Goal: Check status: Check status

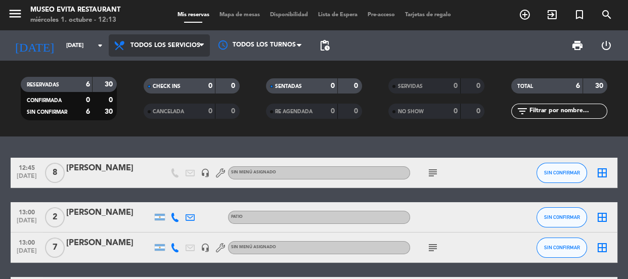
click at [163, 48] on span "Todos los servicios" at bounding box center [165, 45] width 70 height 7
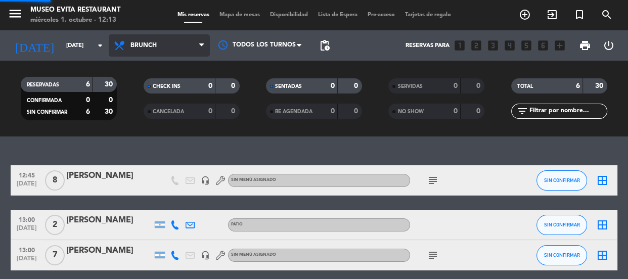
click at [151, 112] on div "menu [GEOGRAPHIC_DATA] [DATE] 1. octubre - 12:13 Mis reservas Mapa de mesas Dis…" at bounding box center [314, 68] width 628 height 137
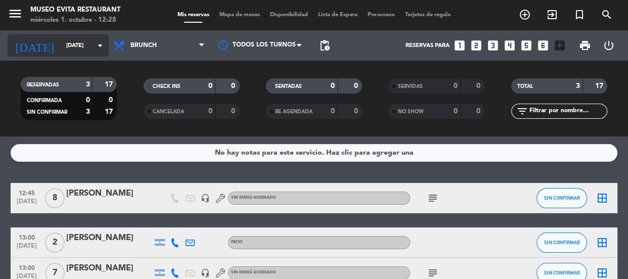
click at [86, 40] on input "[DATE]" at bounding box center [100, 45] width 78 height 17
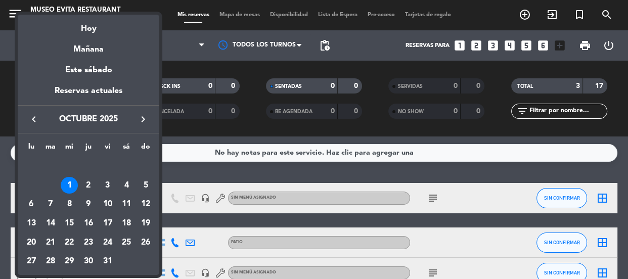
click at [90, 30] on div "Hoy" at bounding box center [89, 25] width 142 height 21
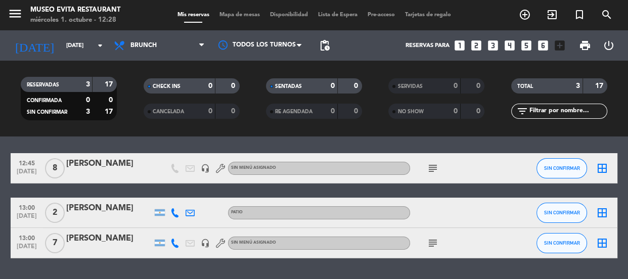
scroll to position [14, 0]
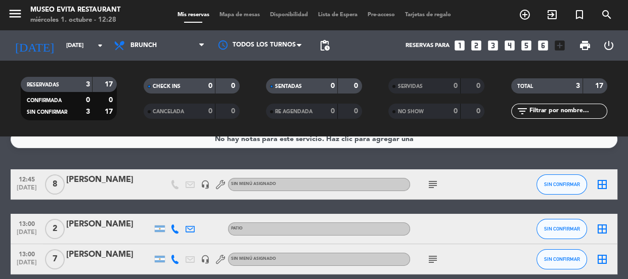
click at [95, 226] on div "[PERSON_NAME]" at bounding box center [109, 224] width 86 height 13
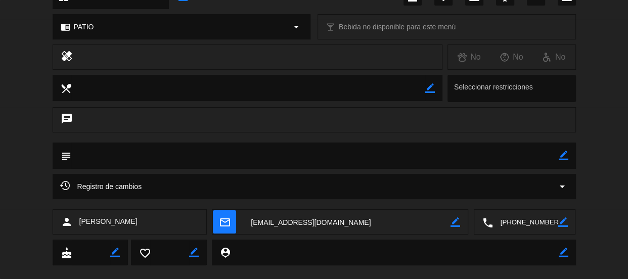
scroll to position [0, 0]
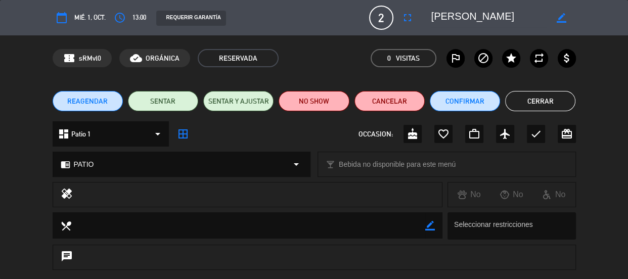
click at [535, 98] on button "Cerrar" at bounding box center [540, 101] width 70 height 20
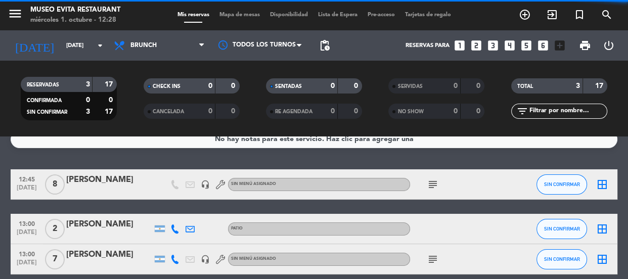
scroll to position [60, 0]
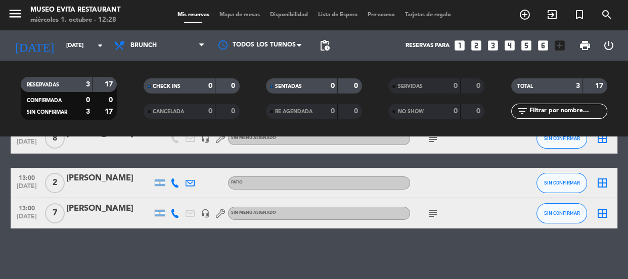
click at [101, 212] on div "[PERSON_NAME]" at bounding box center [109, 208] width 86 height 13
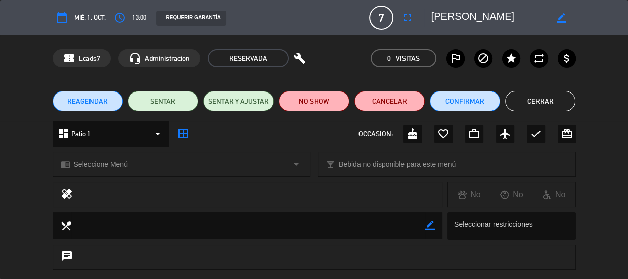
click at [538, 106] on button "Cerrar" at bounding box center [540, 101] width 70 height 20
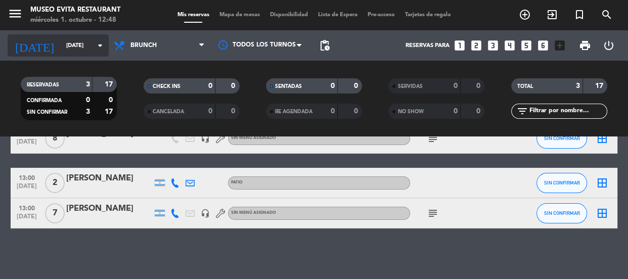
click at [100, 42] on icon "arrow_drop_down" at bounding box center [100, 45] width 12 height 12
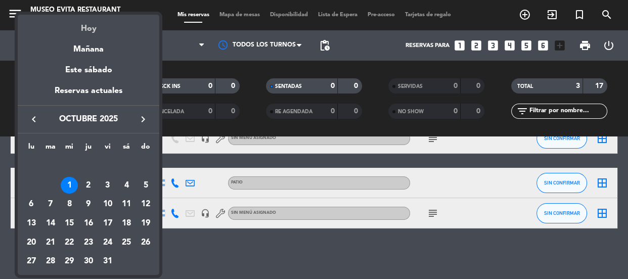
click at [89, 28] on div "Hoy" at bounding box center [89, 25] width 142 height 21
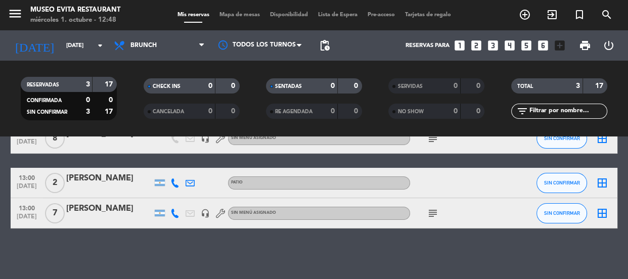
click at [476, 86] on strong "0" at bounding box center [479, 85] width 6 height 7
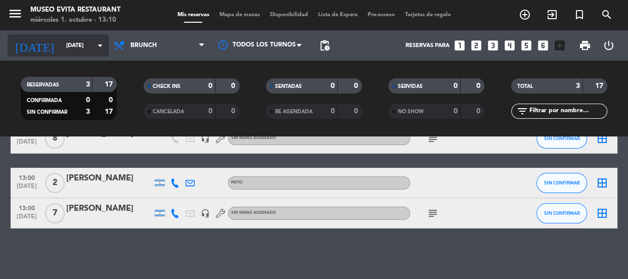
click at [100, 41] on icon "arrow_drop_down" at bounding box center [100, 45] width 12 height 12
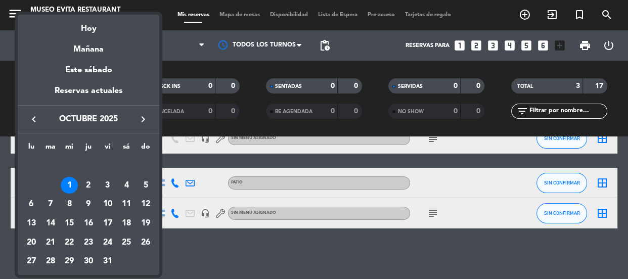
drag, startPoint x: 91, startPoint y: 30, endPoint x: 344, endPoint y: 225, distance: 319.4
click at [100, 33] on div "Hoy" at bounding box center [89, 25] width 142 height 21
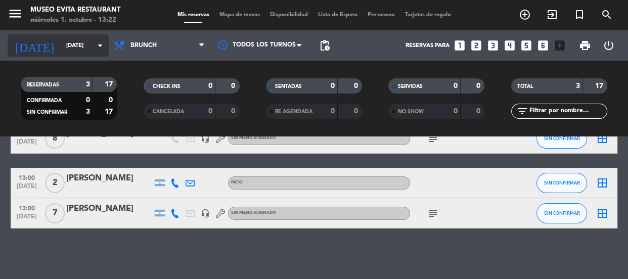
click at [86, 52] on input "[DATE]" at bounding box center [100, 45] width 78 height 17
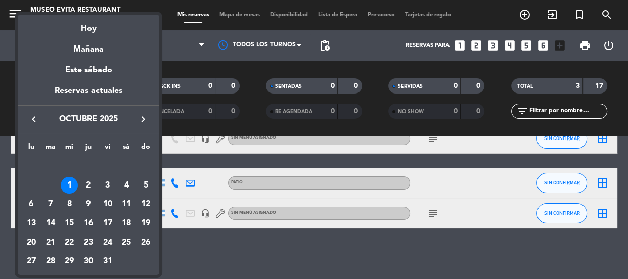
click at [167, 68] on div at bounding box center [314, 139] width 628 height 279
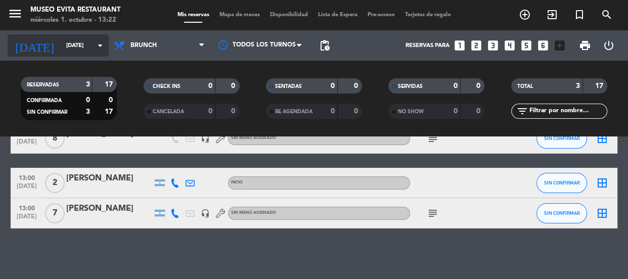
click at [62, 44] on input "[DATE]" at bounding box center [100, 45] width 78 height 17
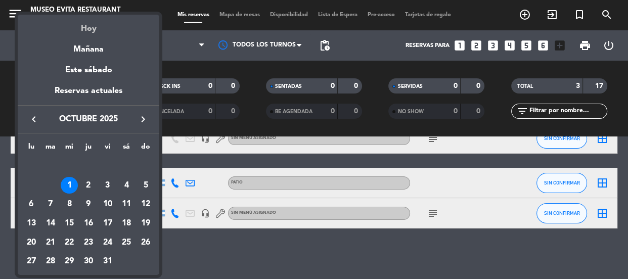
click at [83, 23] on div "Hoy" at bounding box center [89, 25] width 142 height 21
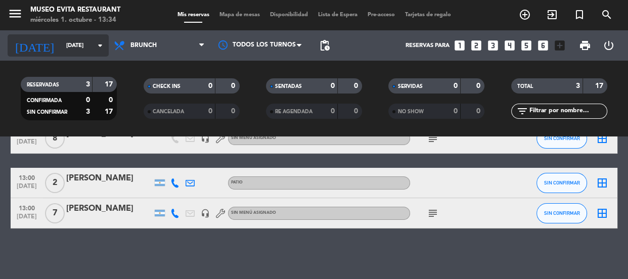
click at [91, 43] on input "[DATE]" at bounding box center [100, 45] width 78 height 17
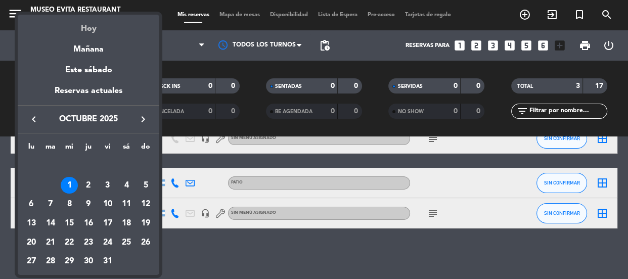
click at [90, 30] on div "Hoy" at bounding box center [89, 25] width 142 height 21
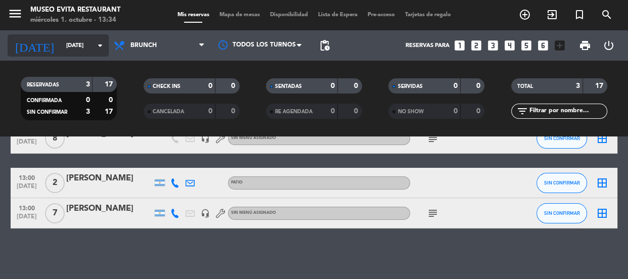
click at [100, 40] on icon "arrow_drop_down" at bounding box center [100, 45] width 12 height 12
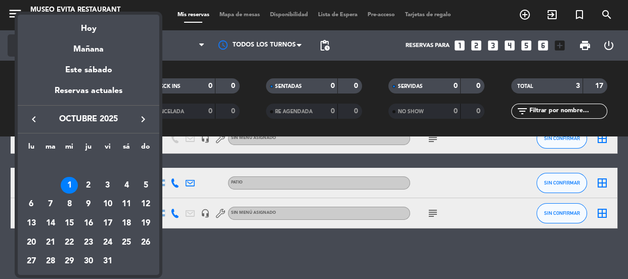
click at [100, 40] on div "Mañana" at bounding box center [89, 45] width 142 height 21
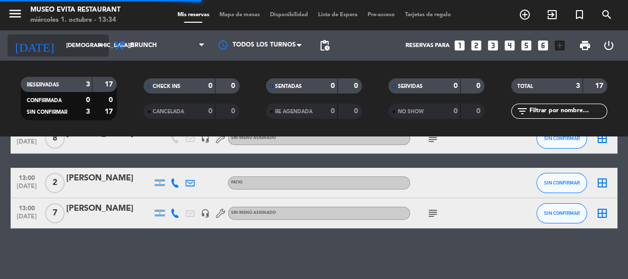
click at [100, 42] on icon "arrow_drop_down" at bounding box center [100, 45] width 12 height 12
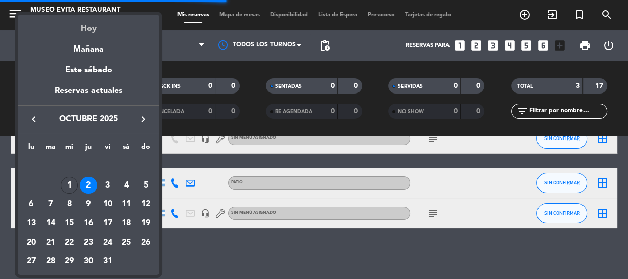
click at [88, 28] on div "Hoy" at bounding box center [89, 25] width 142 height 21
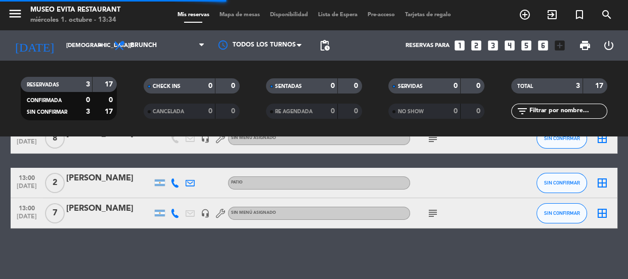
type input "[DATE]"
